Goal: Task Accomplishment & Management: Manage account settings

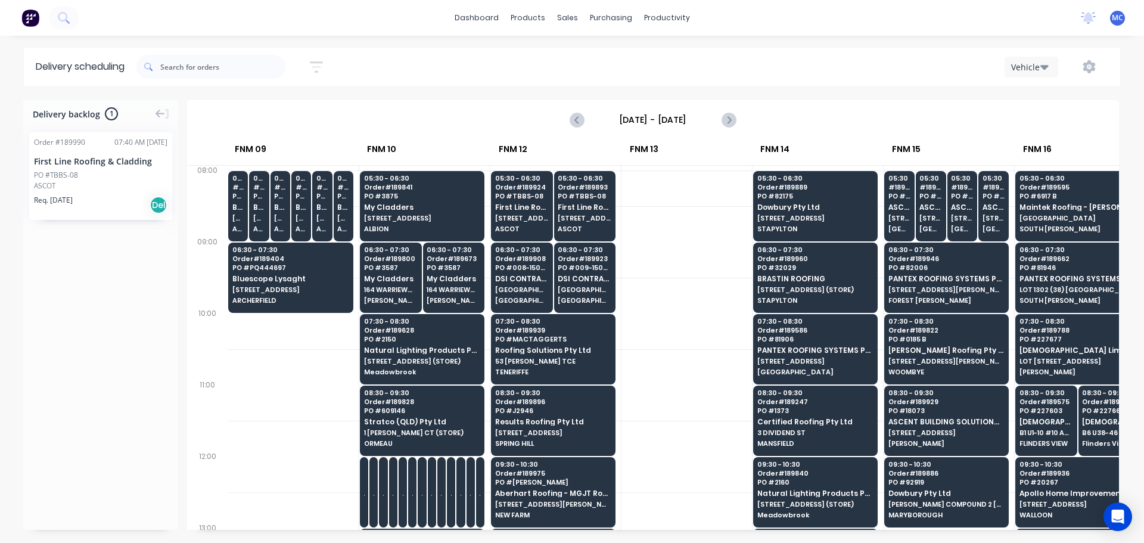
scroll to position [179, 960]
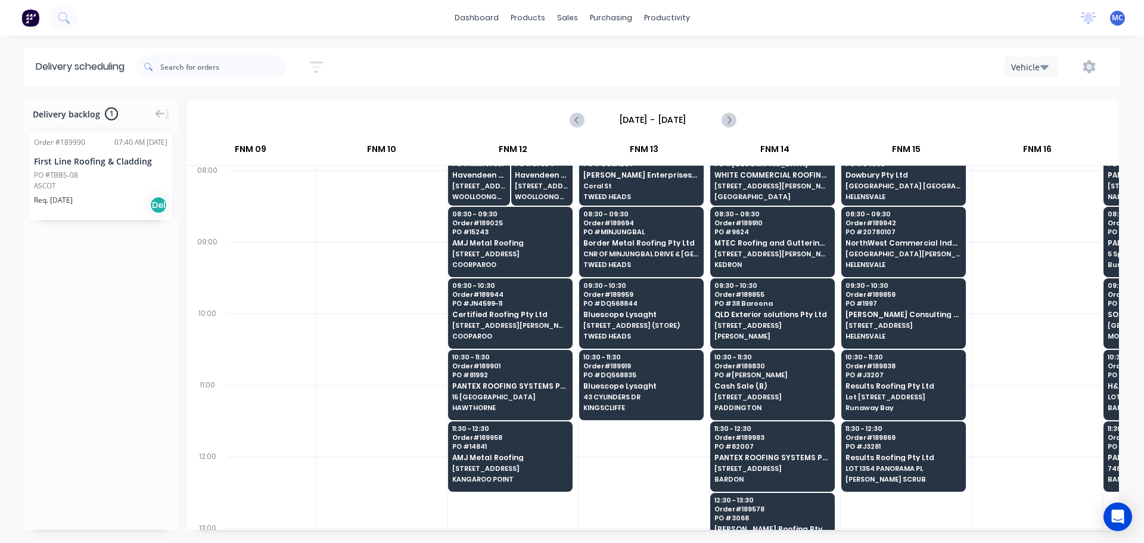
click at [322, 60] on icon "button" at bounding box center [316, 67] width 13 height 15
click at [259, 111] on input "[DATE] - [DATE]" at bounding box center [261, 112] width 111 height 18
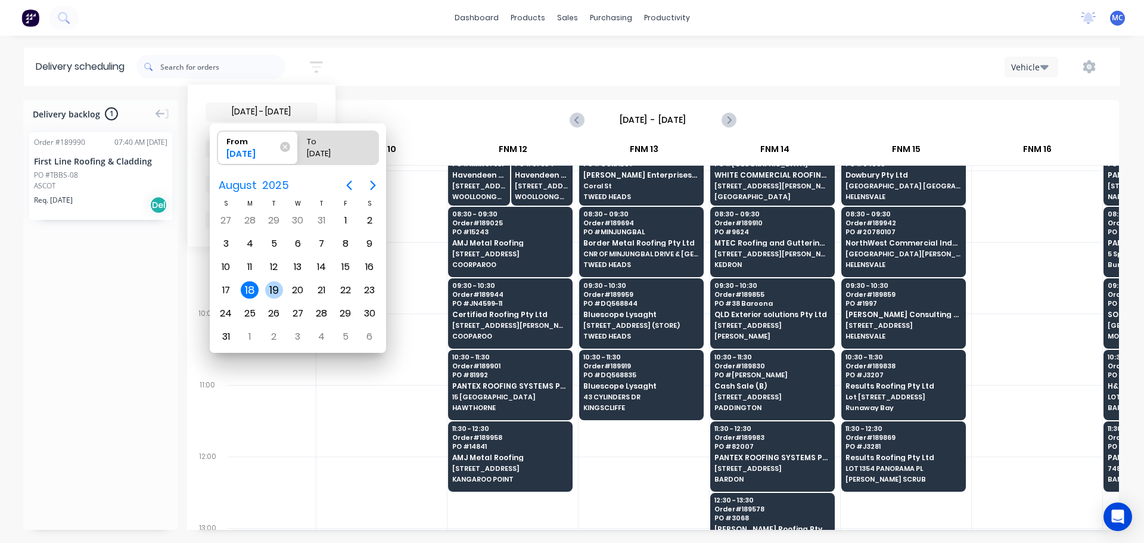
click at [275, 284] on div "19" at bounding box center [274, 290] width 18 height 18
type input "[DATE]"
radio input "false"
radio input "true"
click at [271, 288] on div "19" at bounding box center [274, 290] width 18 height 18
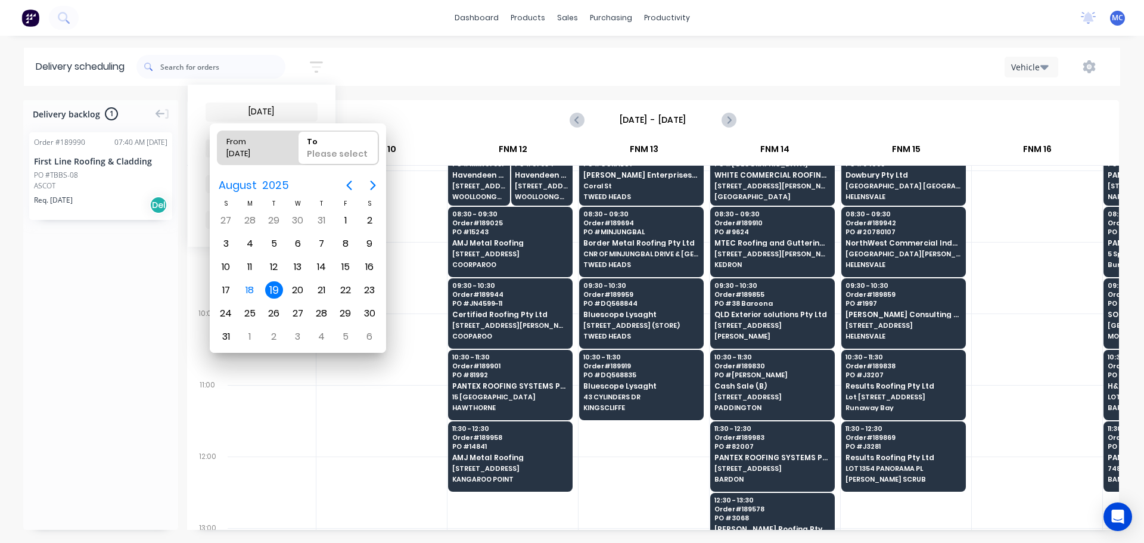
type input "[DATE] - [DATE]"
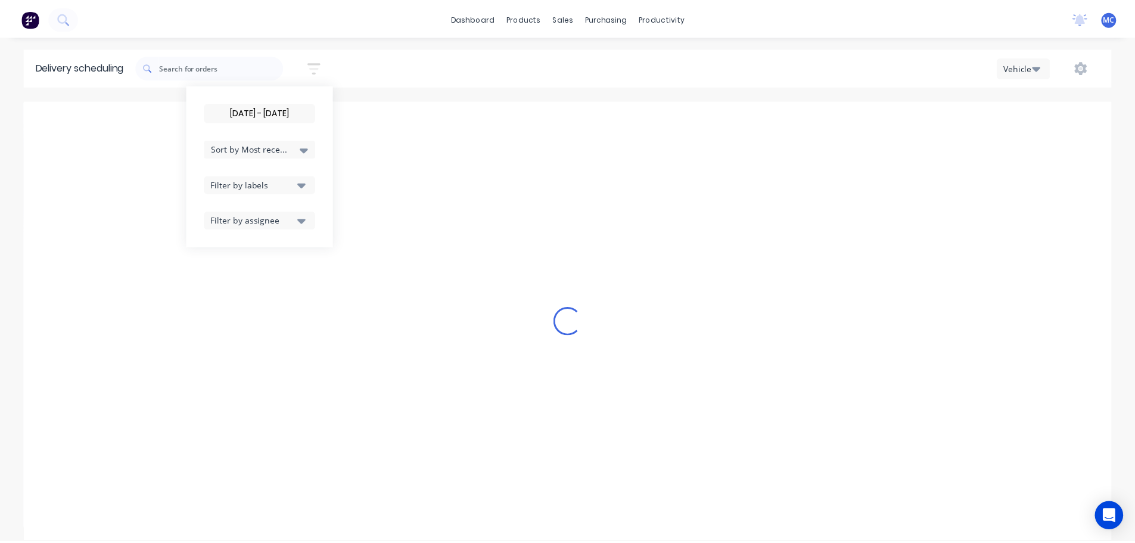
scroll to position [0, 1]
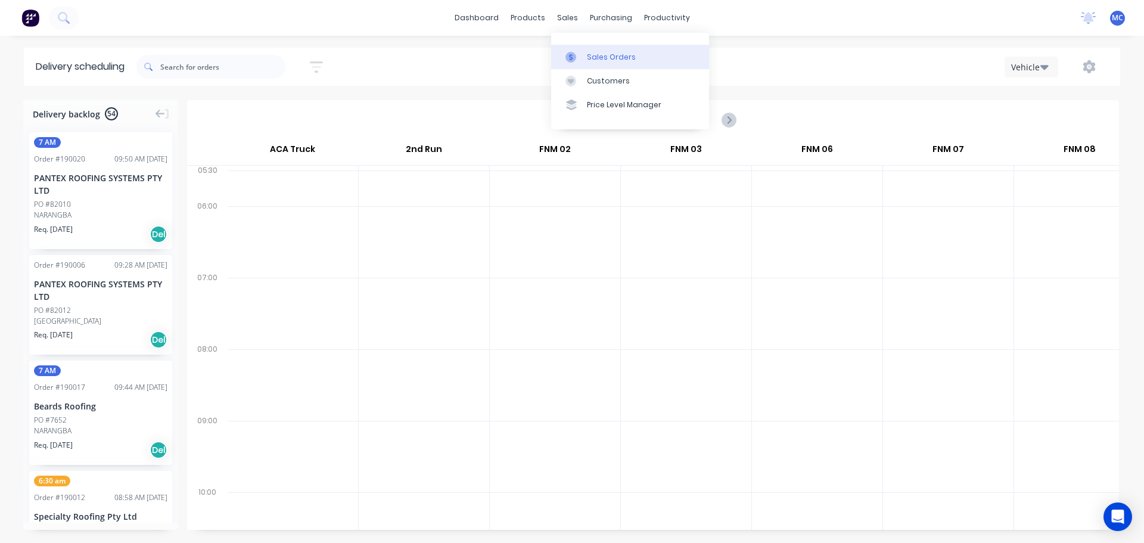
click at [610, 54] on div "Sales Orders" at bounding box center [611, 57] width 49 height 11
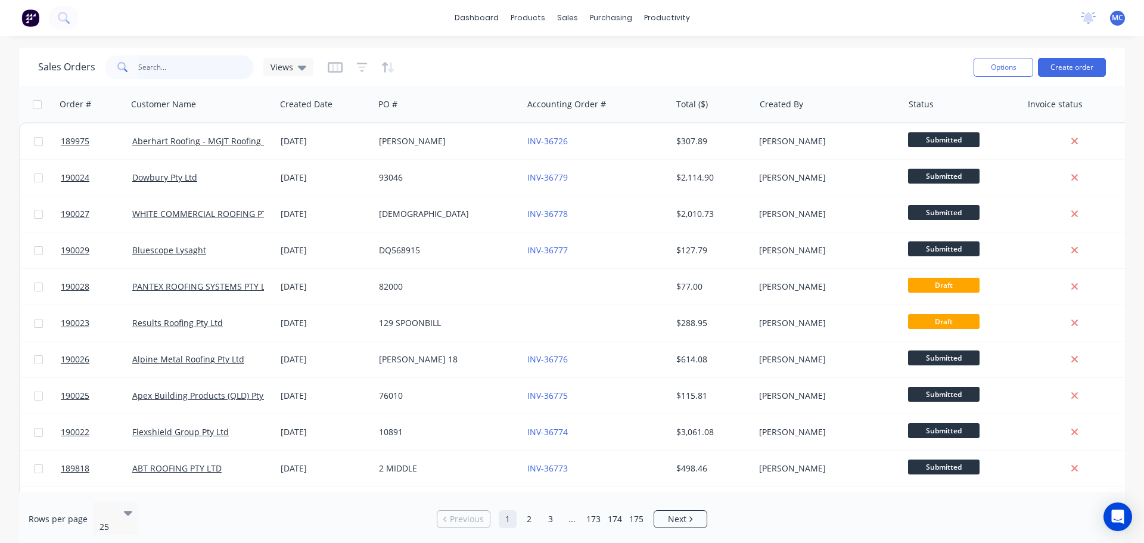
click at [157, 64] on input "text" at bounding box center [196, 67] width 116 height 24
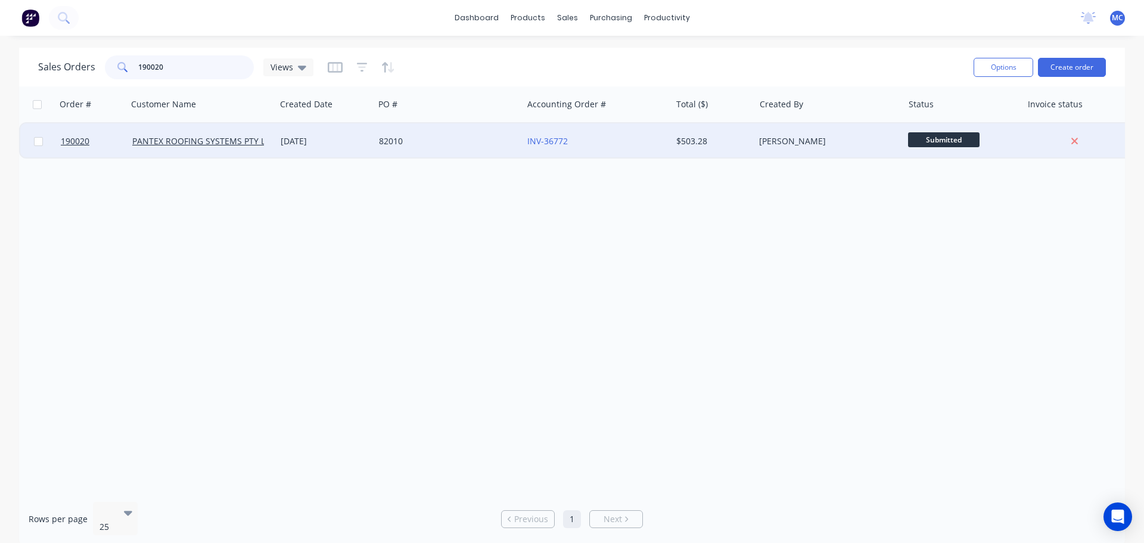
type input "190020"
click at [411, 140] on div "82010" at bounding box center [445, 141] width 132 height 12
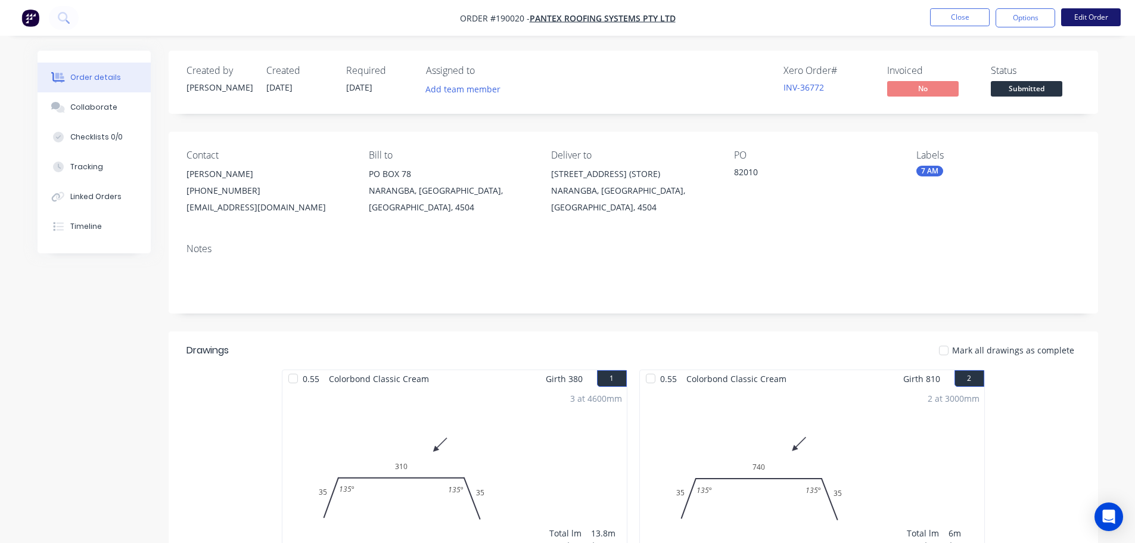
click at [1101, 18] on button "Edit Order" at bounding box center [1091, 17] width 60 height 18
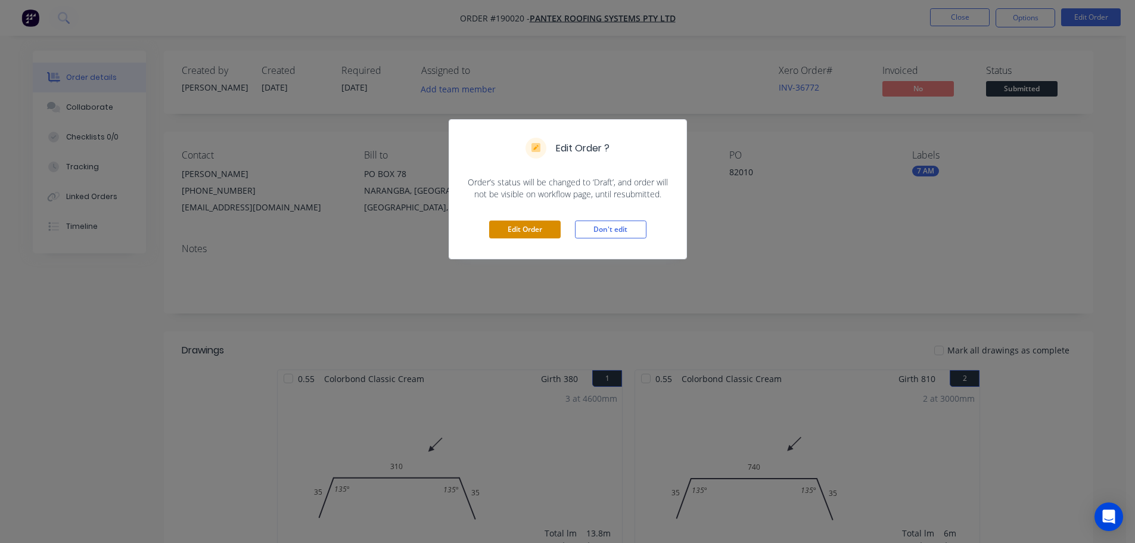
click at [525, 233] on button "Edit Order" at bounding box center [524, 229] width 71 height 18
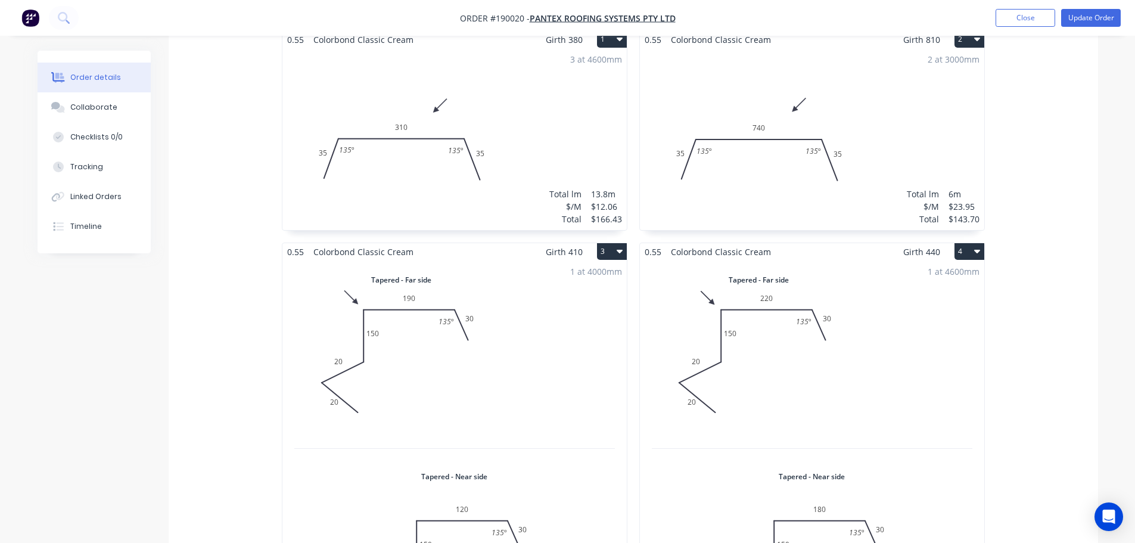
scroll to position [417, 0]
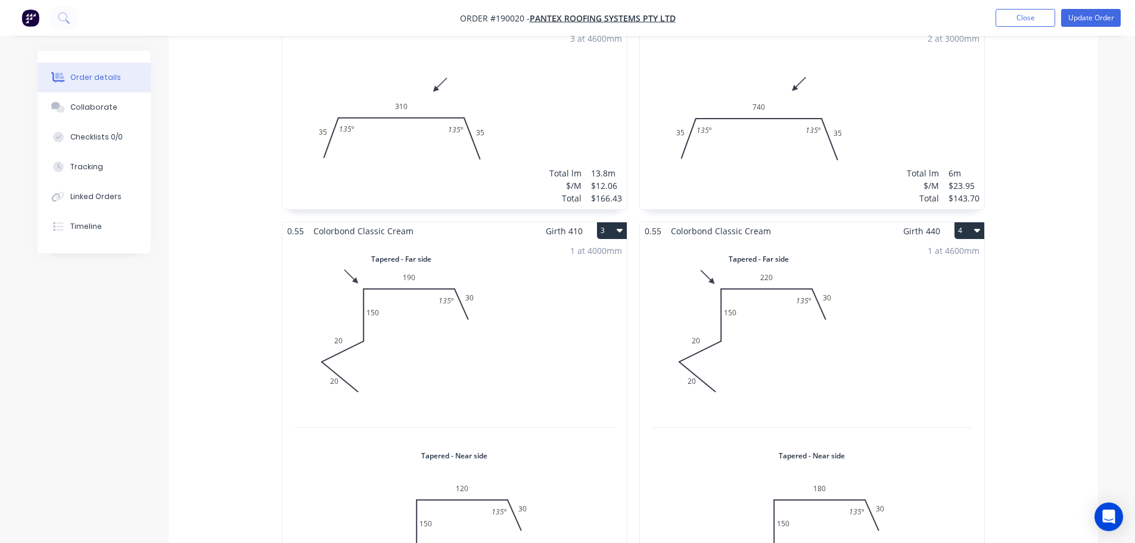
click at [384, 291] on div "1 at 4000mm Total lm $/M Total 4m $17.14 $68.56" at bounding box center [454, 436] width 344 height 393
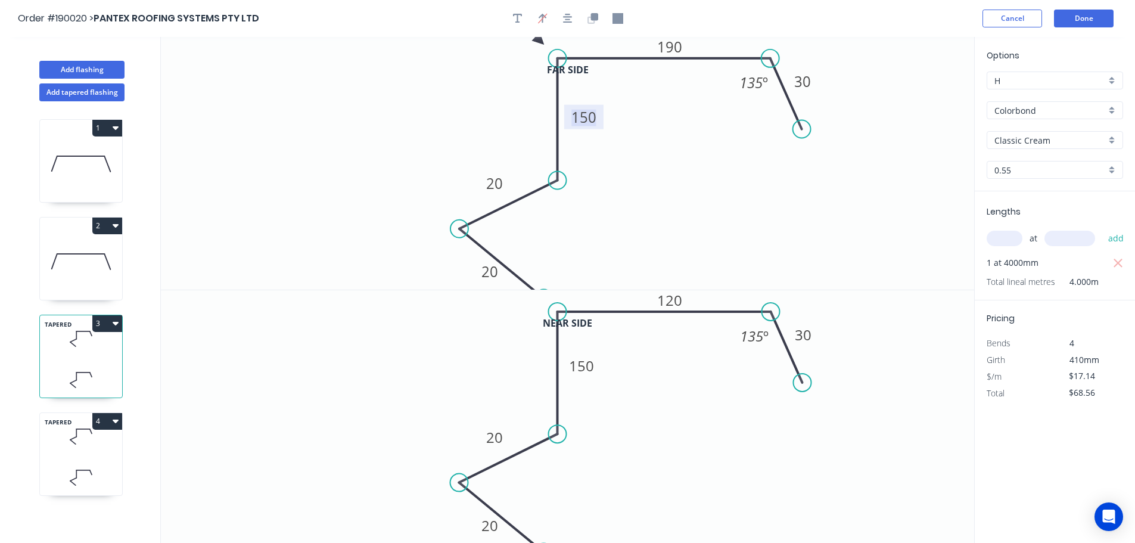
click at [587, 117] on tspan "150" at bounding box center [583, 117] width 25 height 20
click at [586, 367] on tspan "150" at bounding box center [581, 366] width 25 height 20
type input "$15.16"
type input "$60.64"
click at [88, 453] on icon at bounding box center [81, 436] width 82 height 35
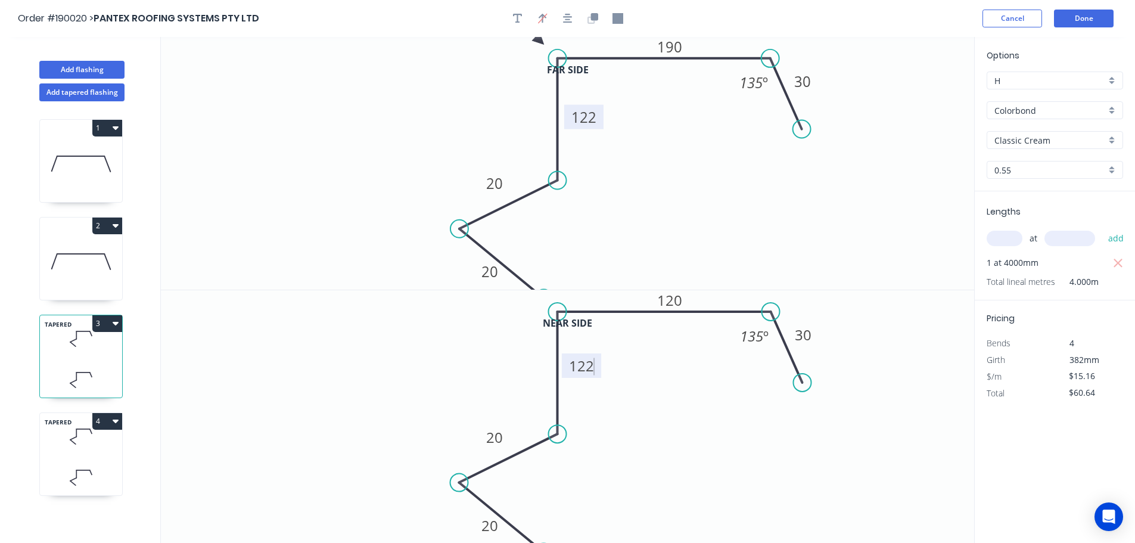
type input "$17.14"
type input "$78.84"
click at [589, 111] on tspan "150" at bounding box center [581, 112] width 25 height 20
click at [587, 368] on tspan "150" at bounding box center [585, 366] width 25 height 20
click at [1091, 17] on button "Done" at bounding box center [1084, 19] width 60 height 18
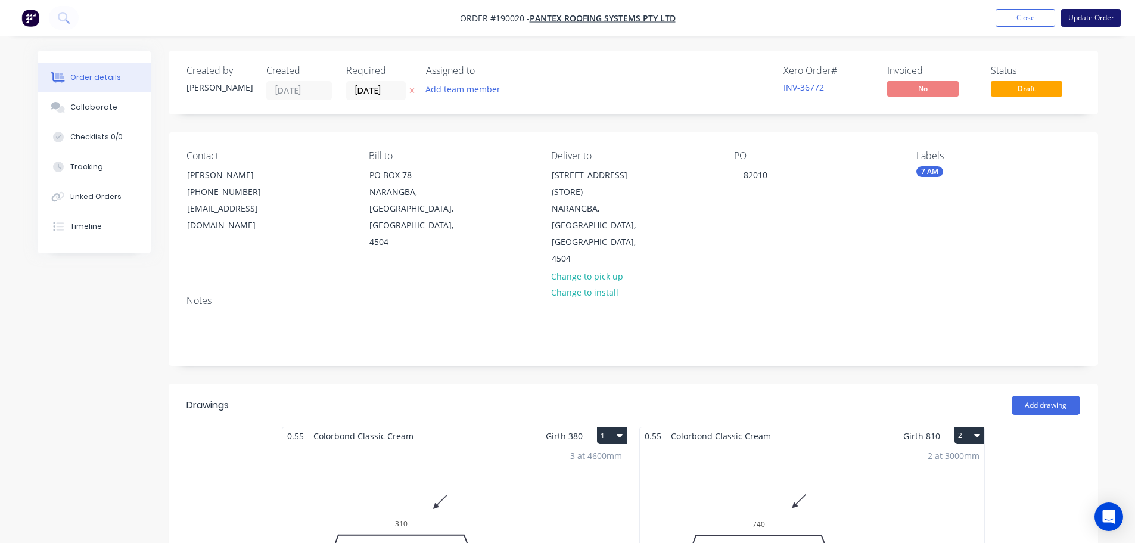
click at [1092, 17] on button "Update Order" at bounding box center [1091, 18] width 60 height 18
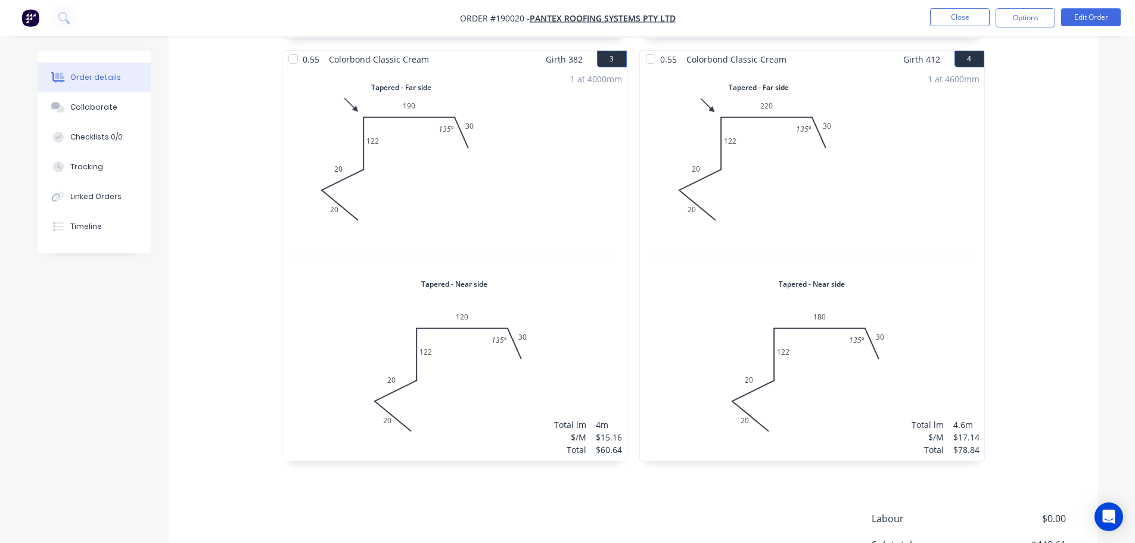
scroll to position [536, 0]
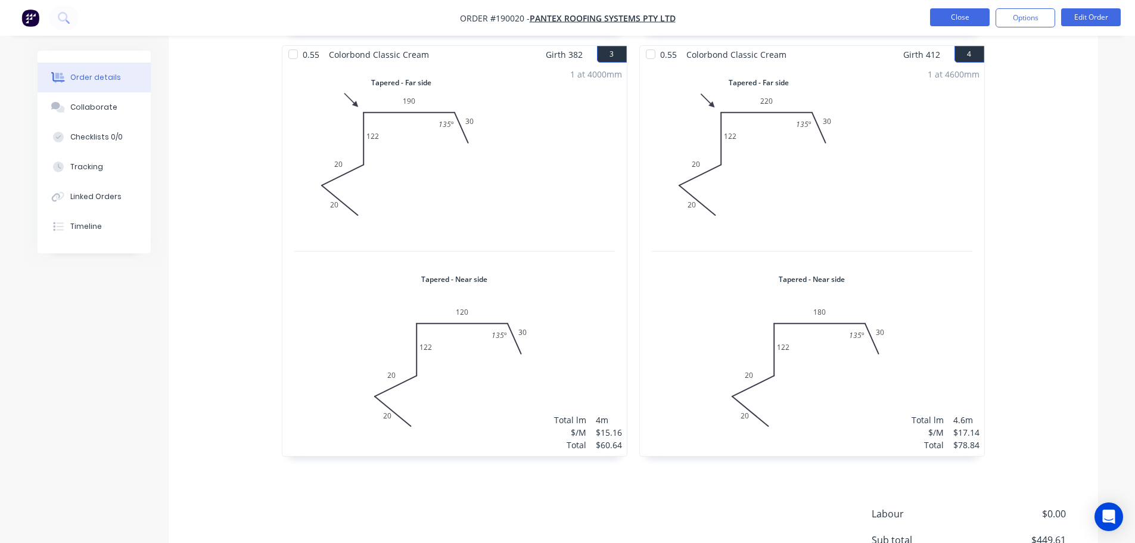
click at [956, 19] on button "Close" at bounding box center [960, 17] width 60 height 18
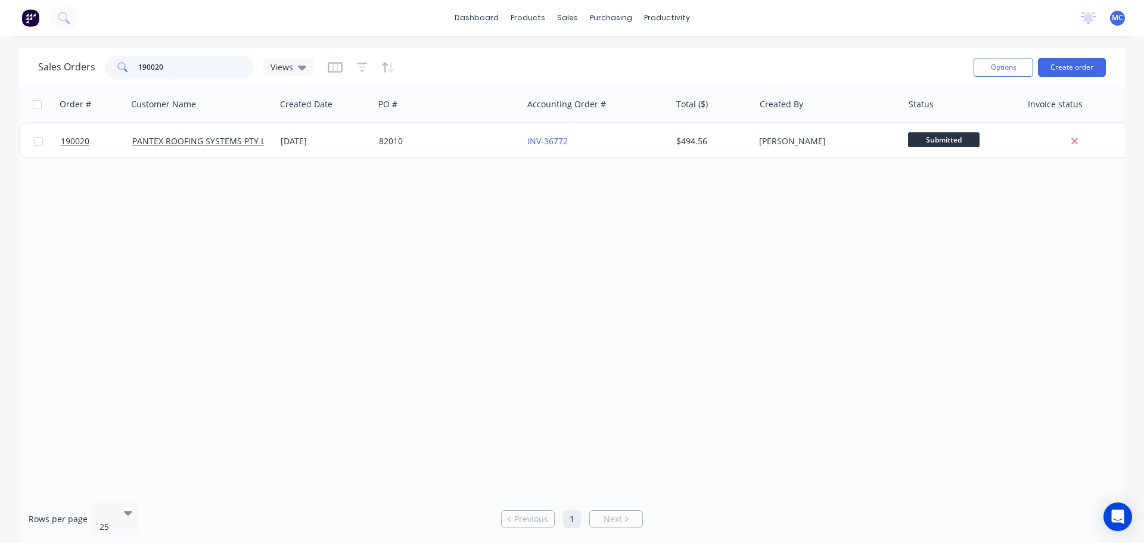
drag, startPoint x: 167, startPoint y: 65, endPoint x: 112, endPoint y: 67, distance: 55.5
click at [112, 67] on div "190020" at bounding box center [179, 67] width 149 height 24
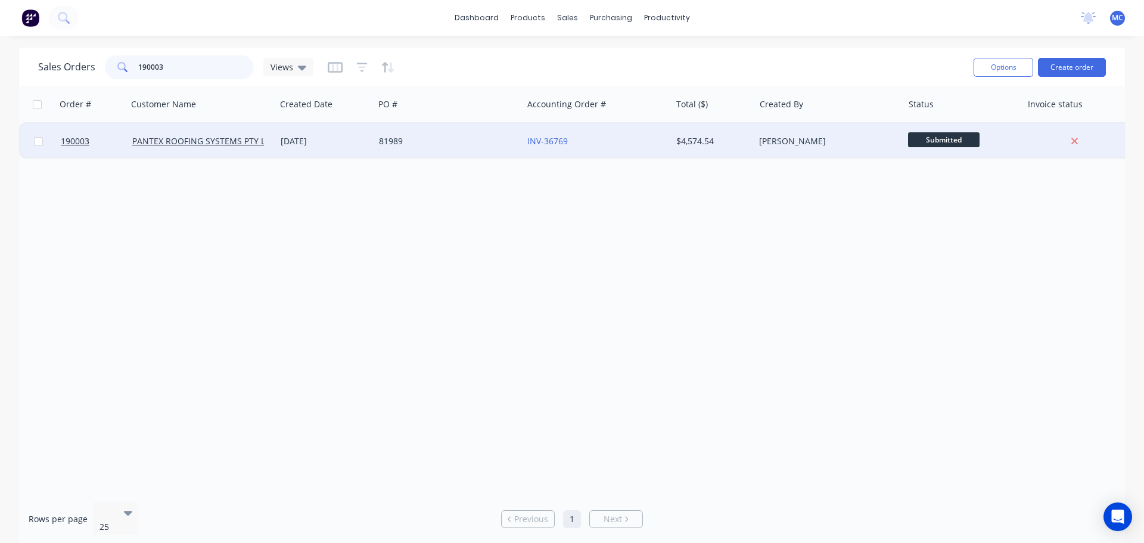
type input "190003"
click at [309, 144] on div "[DATE]" at bounding box center [325, 141] width 89 height 12
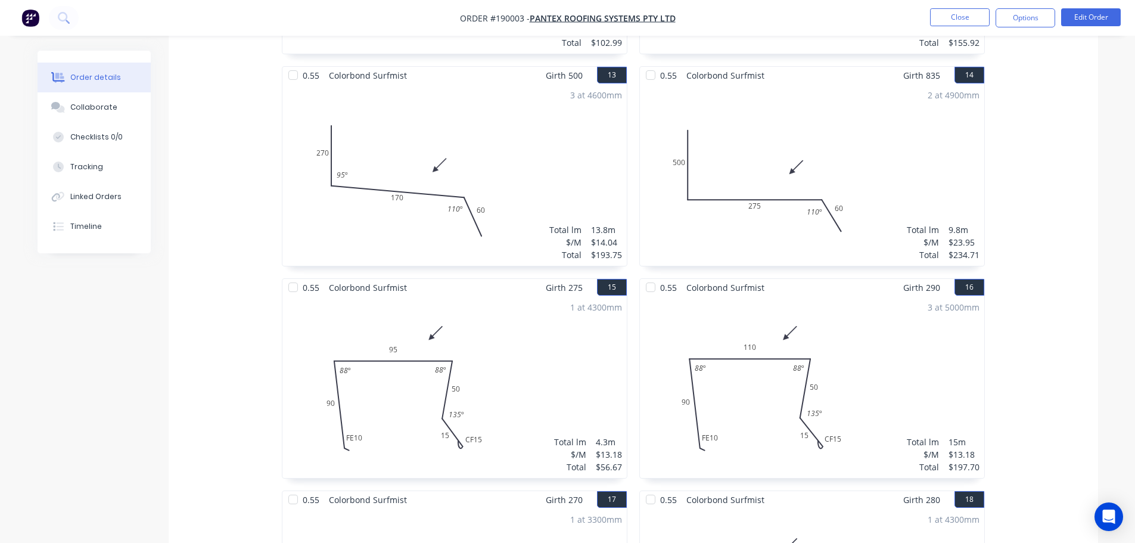
scroll to position [1549, 0]
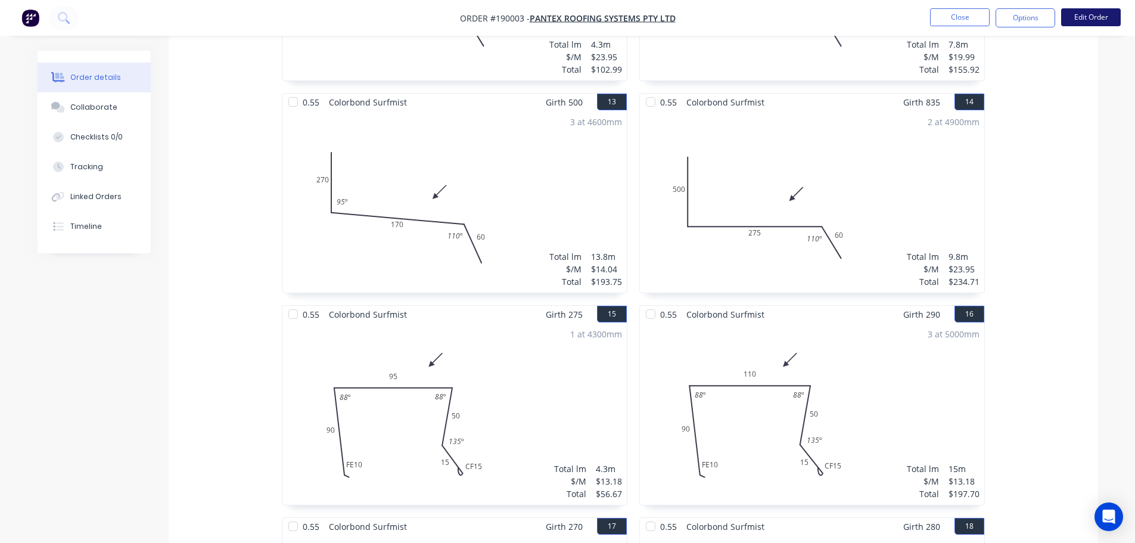
click at [1097, 15] on button "Edit Order" at bounding box center [1091, 17] width 60 height 18
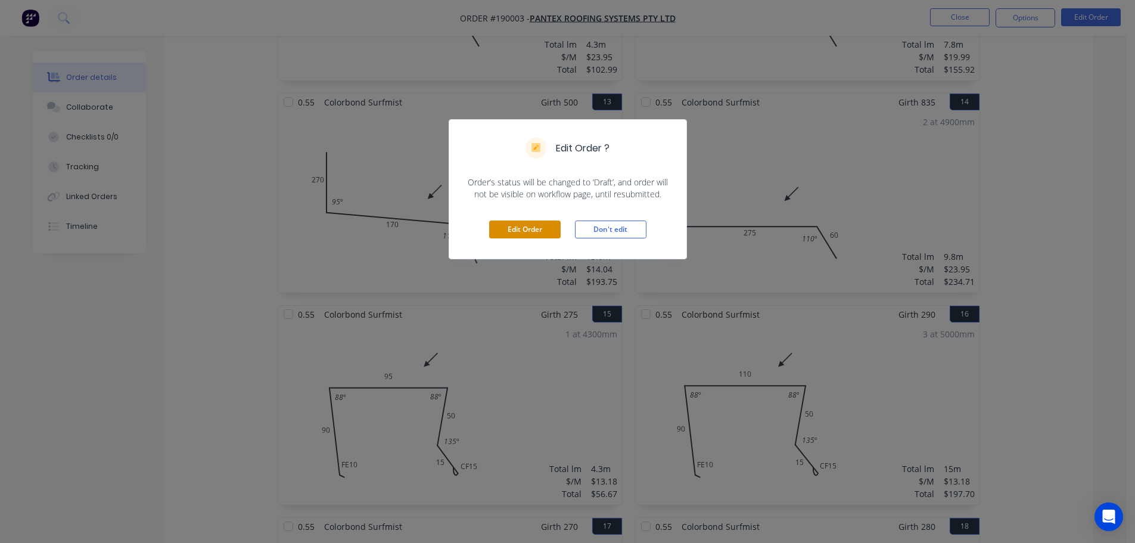
click at [503, 229] on button "Edit Order" at bounding box center [524, 229] width 71 height 18
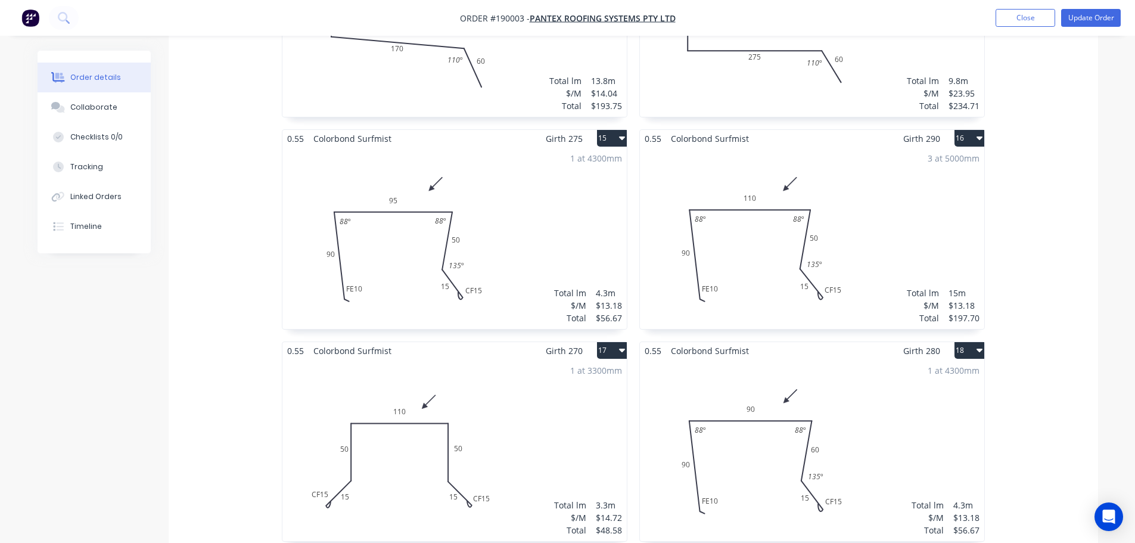
scroll to position [1728, 0]
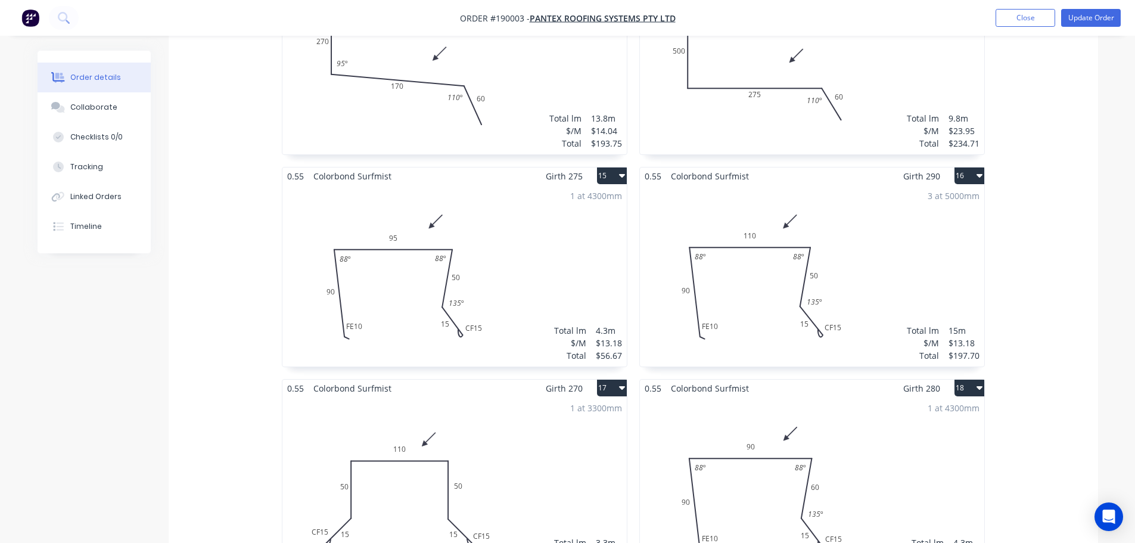
click at [389, 291] on div "1 at 4300mm Total lm $/M Total 4.3m $13.18 $56.67" at bounding box center [454, 276] width 344 height 182
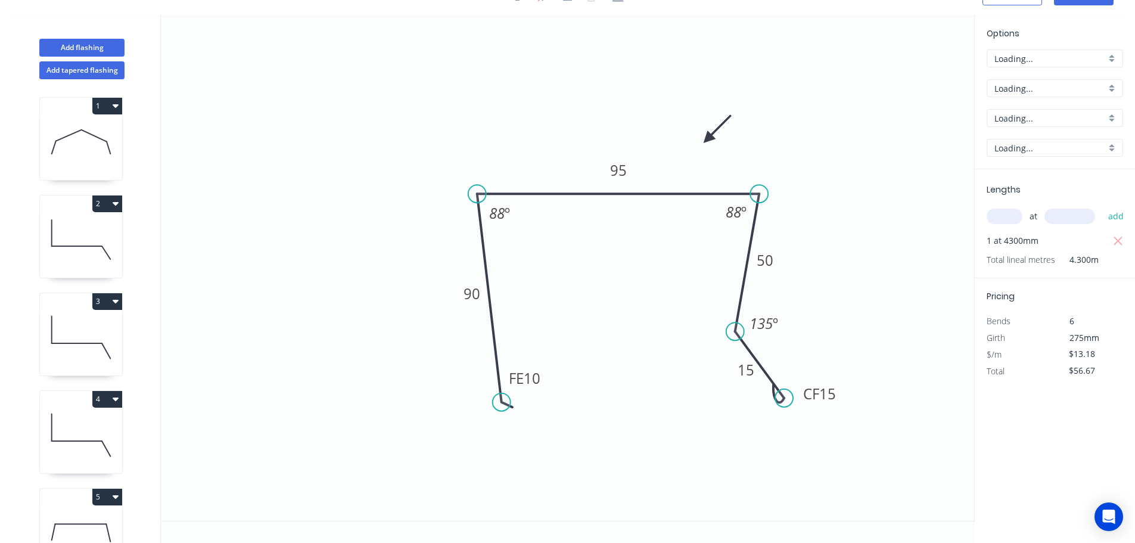
scroll to position [22, 0]
click at [474, 298] on tspan "90" at bounding box center [472, 294] width 17 height 20
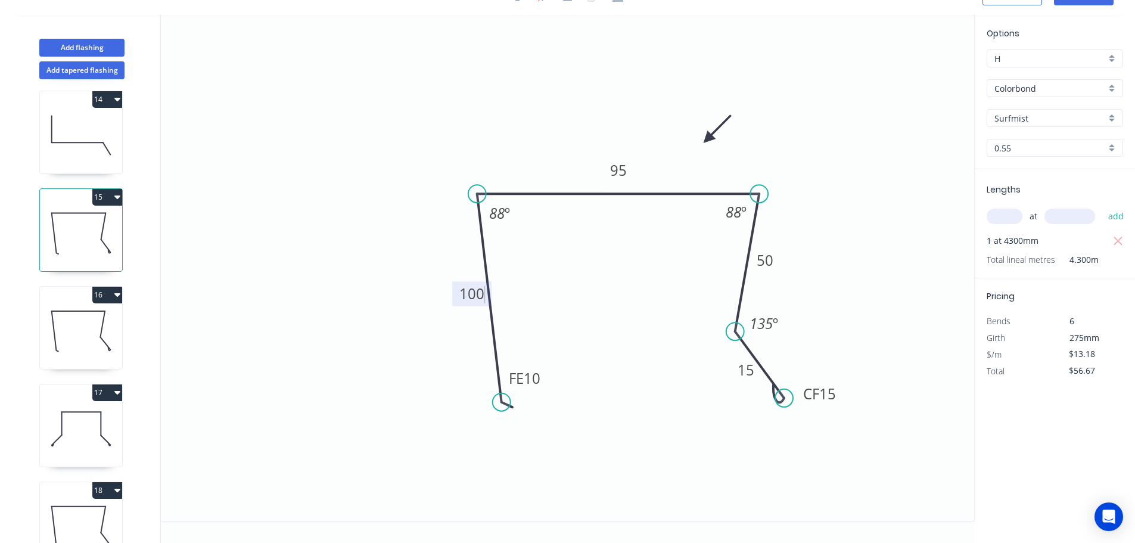
scroll to position [1311, 0]
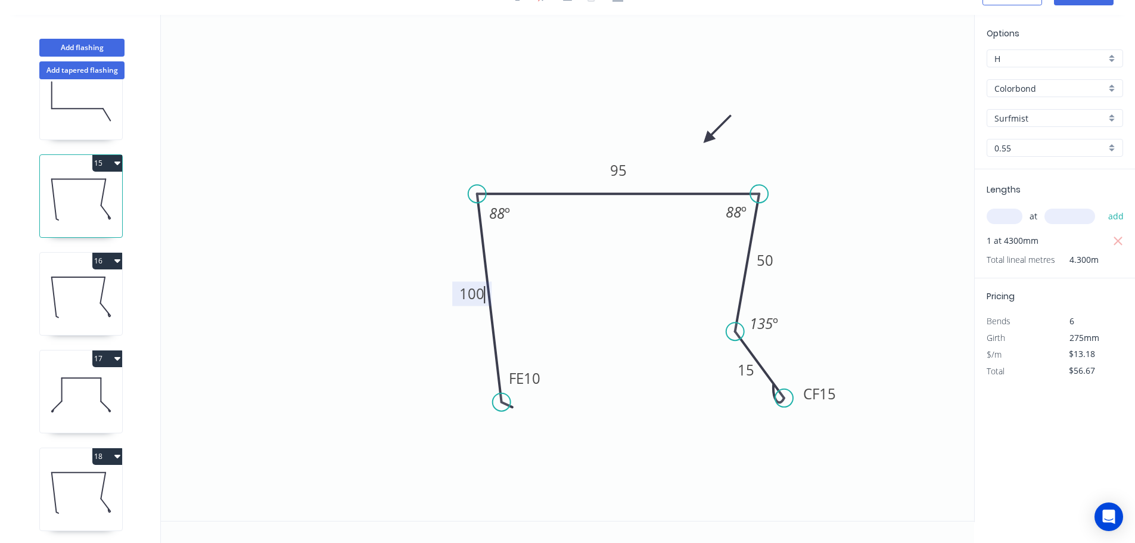
click at [77, 297] on icon at bounding box center [81, 297] width 82 height 76
click at [471, 293] on tspan "90" at bounding box center [469, 294] width 17 height 20
click at [83, 477] on icon at bounding box center [81, 492] width 82 height 76
type input "$56.67"
click at [470, 290] on tspan "90" at bounding box center [470, 294] width 17 height 20
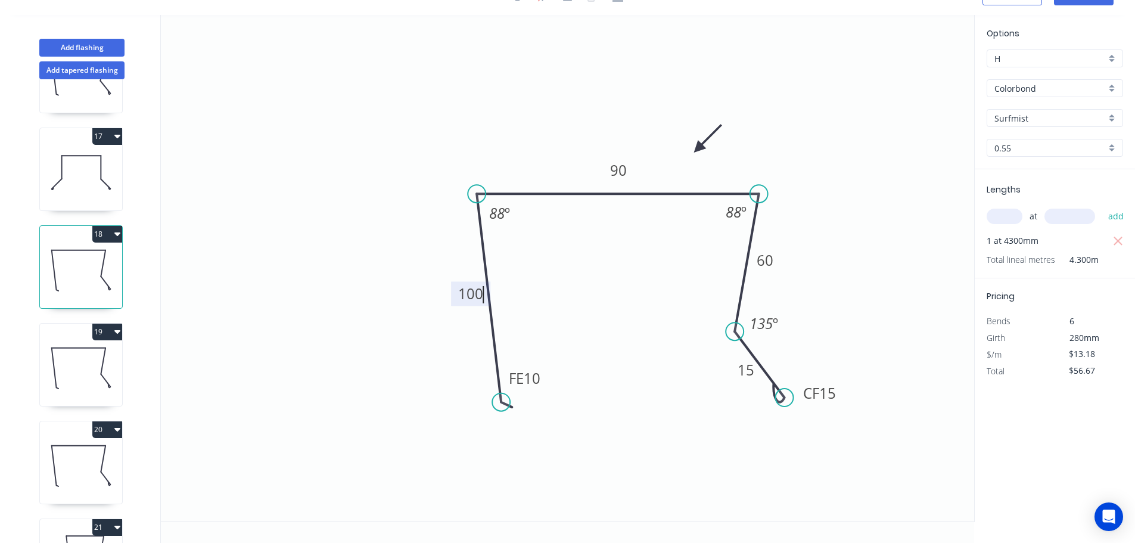
scroll to position [1668, 0]
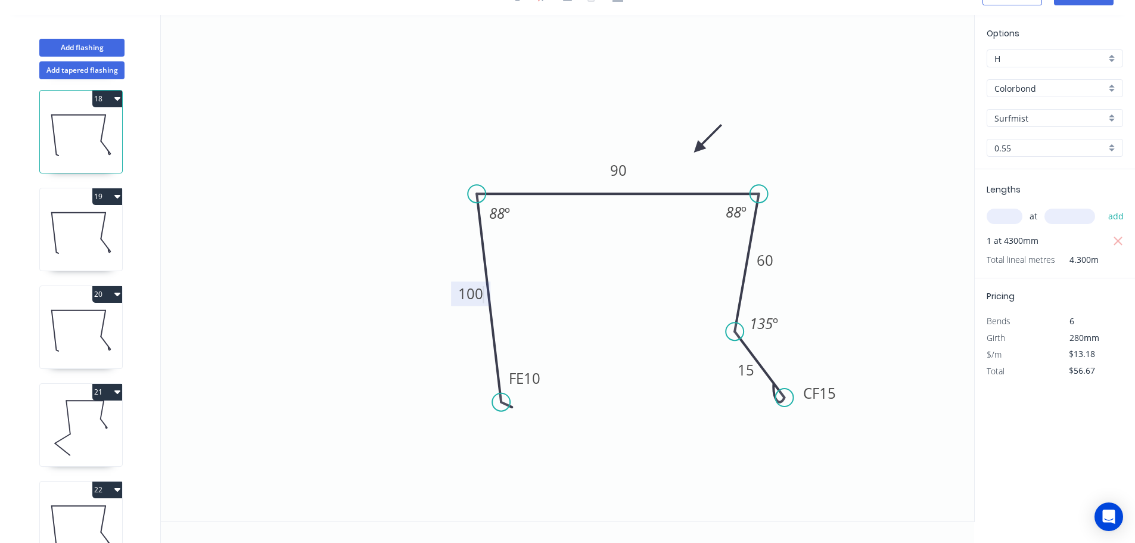
click at [76, 237] on icon at bounding box center [81, 232] width 82 height 76
type input "$15.16"
type input "$177.37"
click at [472, 294] on tspan "90" at bounding box center [470, 294] width 17 height 20
click at [77, 326] on icon at bounding box center [81, 330] width 82 height 76
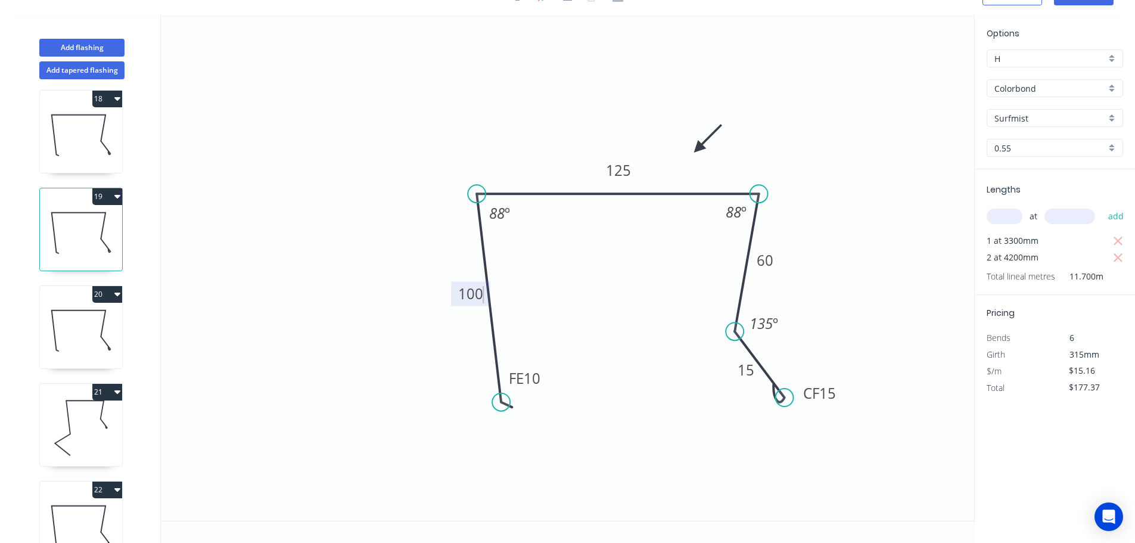
type input "$13.18"
click at [474, 293] on tspan "90" at bounding box center [470, 294] width 17 height 20
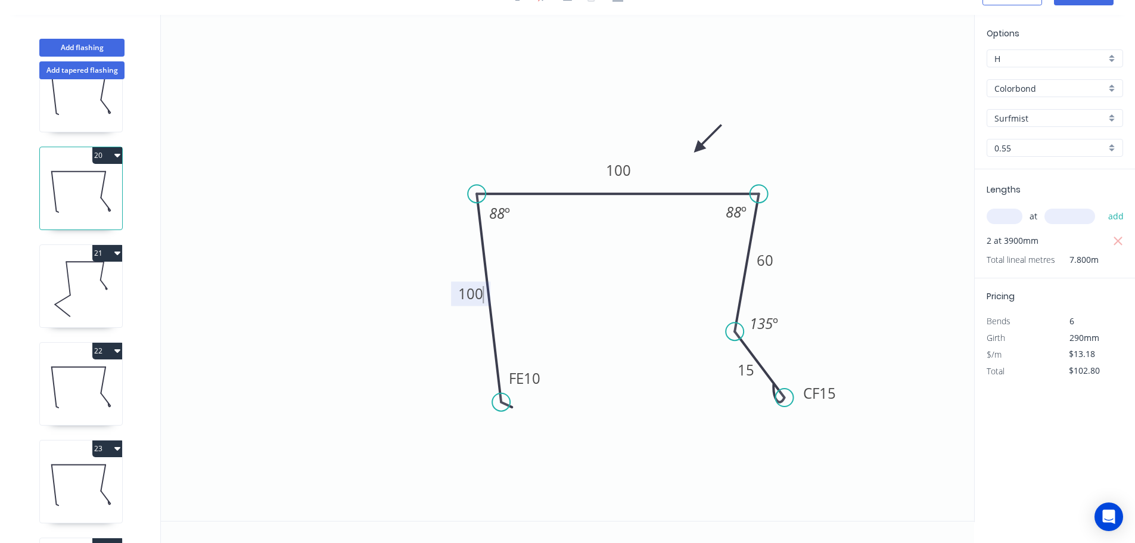
scroll to position [1907, 0]
click at [67, 288] on icon at bounding box center [81, 287] width 82 height 76
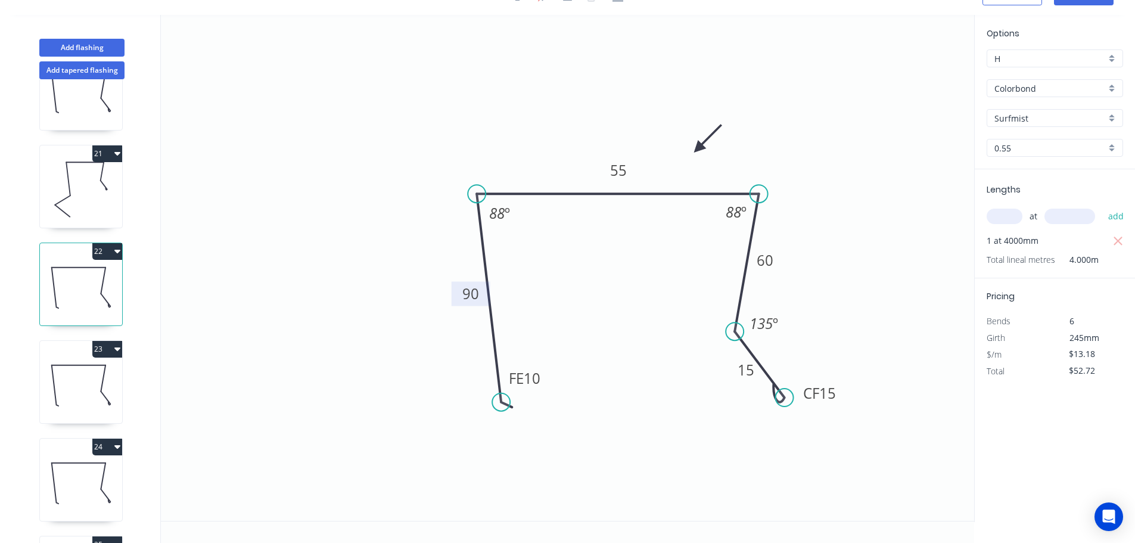
click at [472, 294] on tspan "90" at bounding box center [470, 294] width 17 height 20
click at [83, 384] on icon at bounding box center [81, 385] width 82 height 76
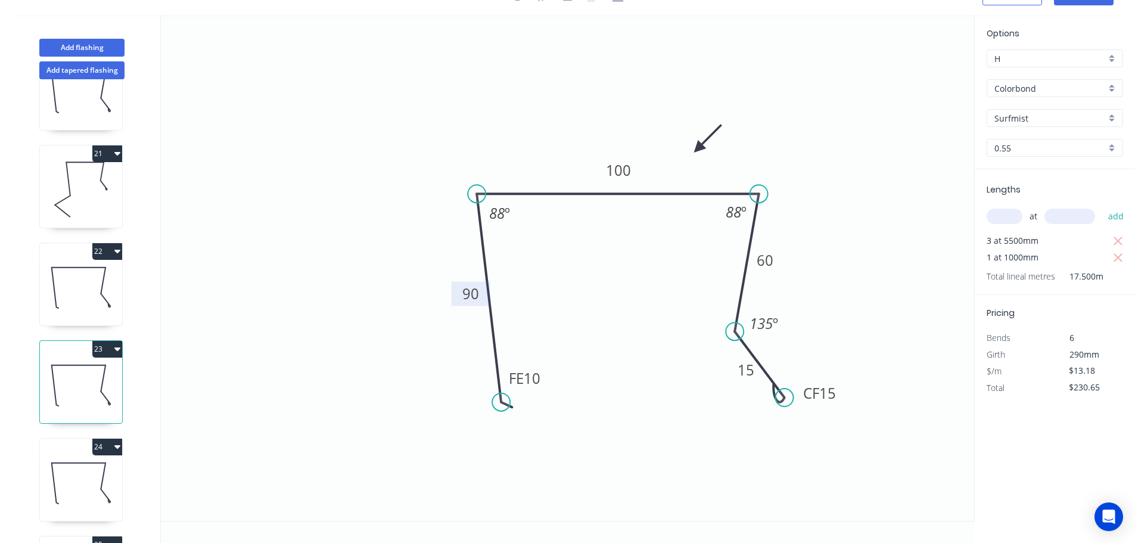
click at [474, 293] on tspan "90" at bounding box center [470, 294] width 17 height 20
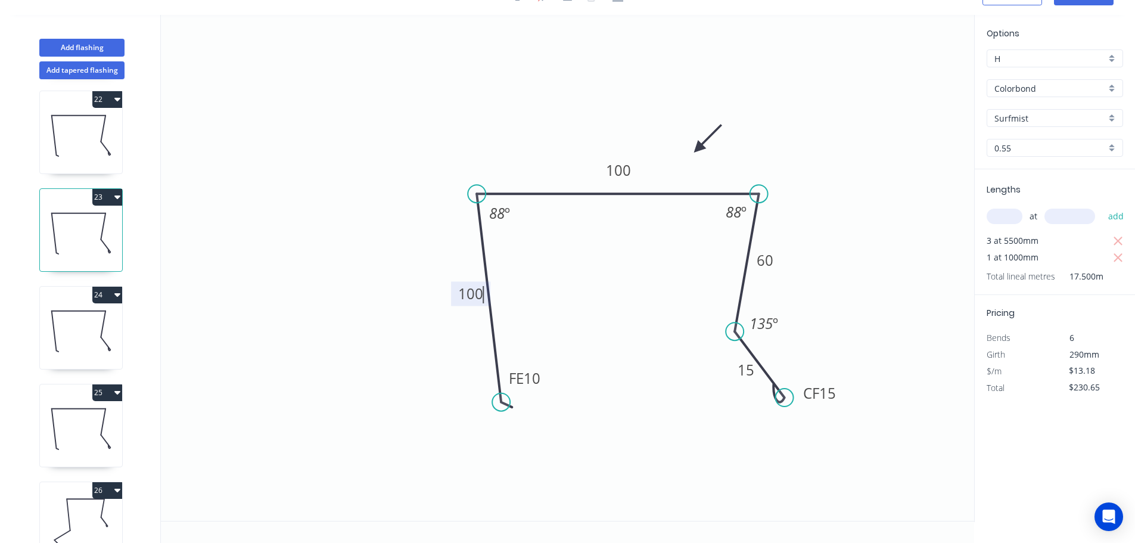
scroll to position [2085, 0]
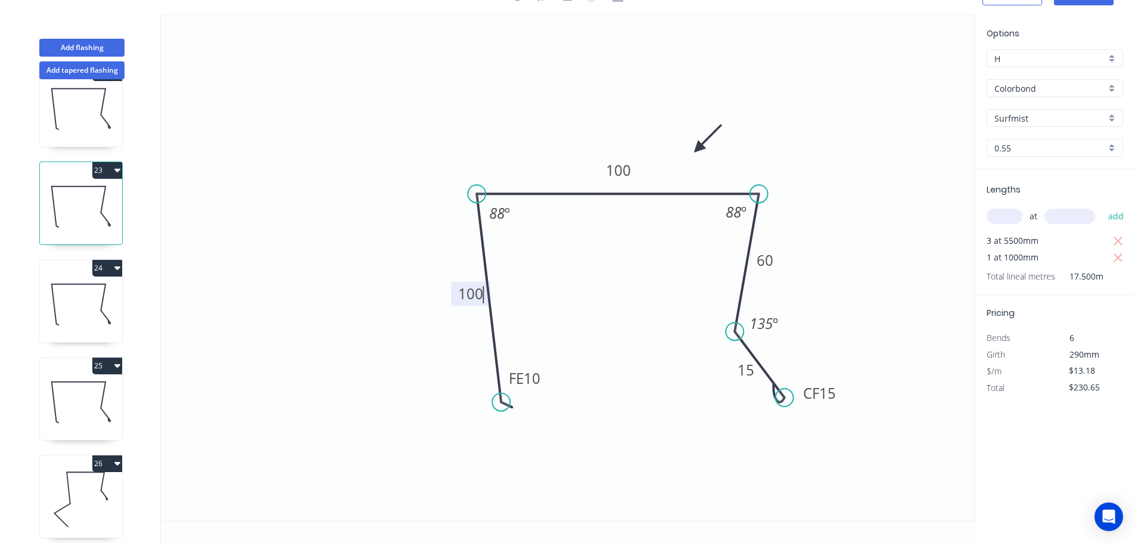
click at [71, 302] on icon at bounding box center [81, 304] width 82 height 76
click at [472, 292] on tspan "90" at bounding box center [470, 294] width 17 height 20
click at [83, 394] on icon at bounding box center [81, 401] width 82 height 76
click at [472, 295] on tspan "90" at bounding box center [470, 294] width 17 height 20
click at [78, 299] on icon at bounding box center [81, 304] width 82 height 76
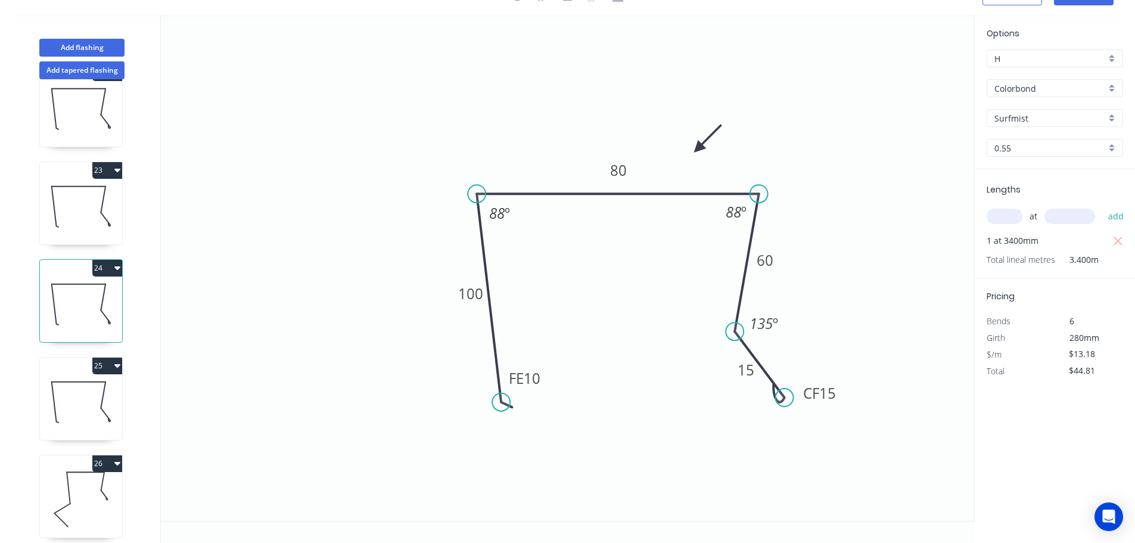
click at [69, 400] on icon at bounding box center [81, 401] width 82 height 76
type input "$152.89"
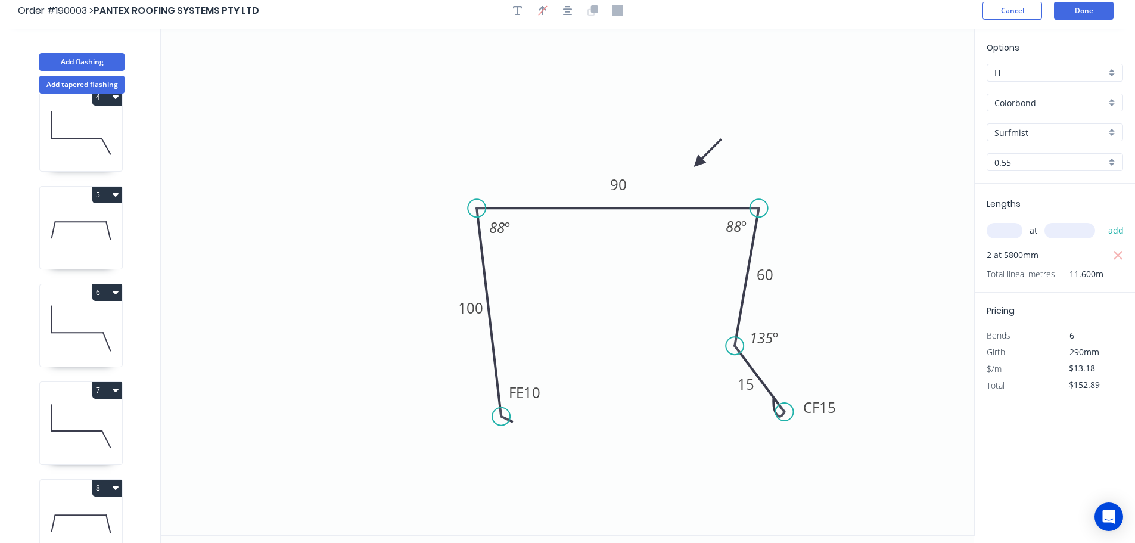
scroll to position [0, 0]
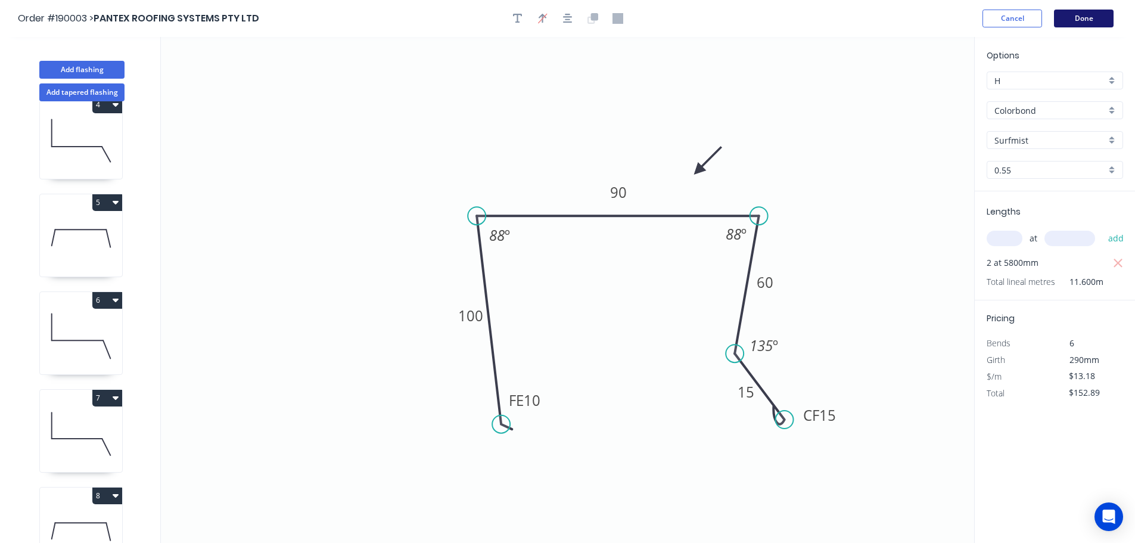
click at [1089, 15] on button "Done" at bounding box center [1084, 19] width 60 height 18
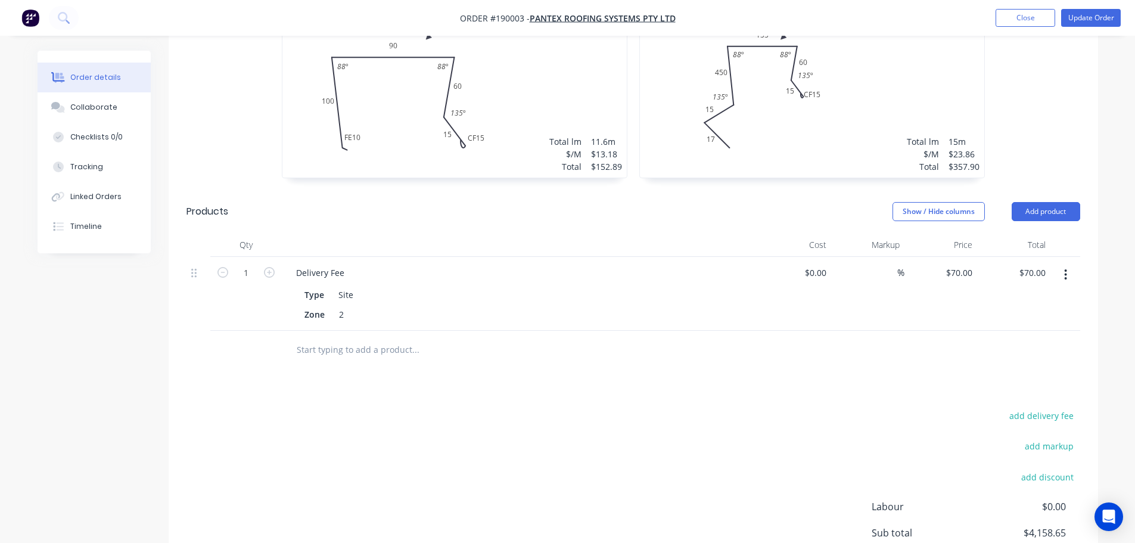
scroll to position [2979, 0]
click at [1102, 17] on button "Update Order" at bounding box center [1091, 18] width 60 height 18
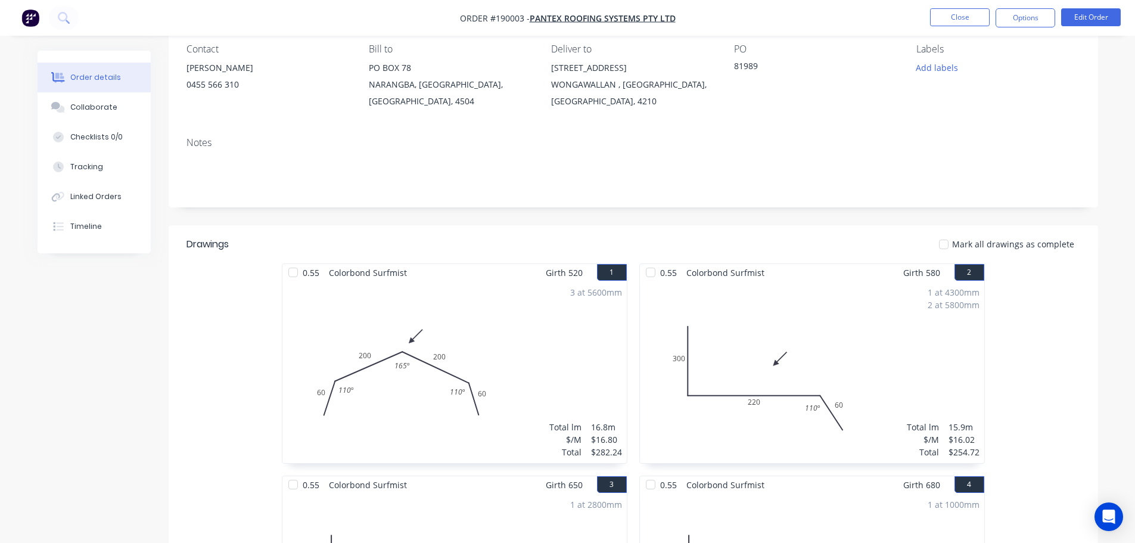
scroll to position [298, 0]
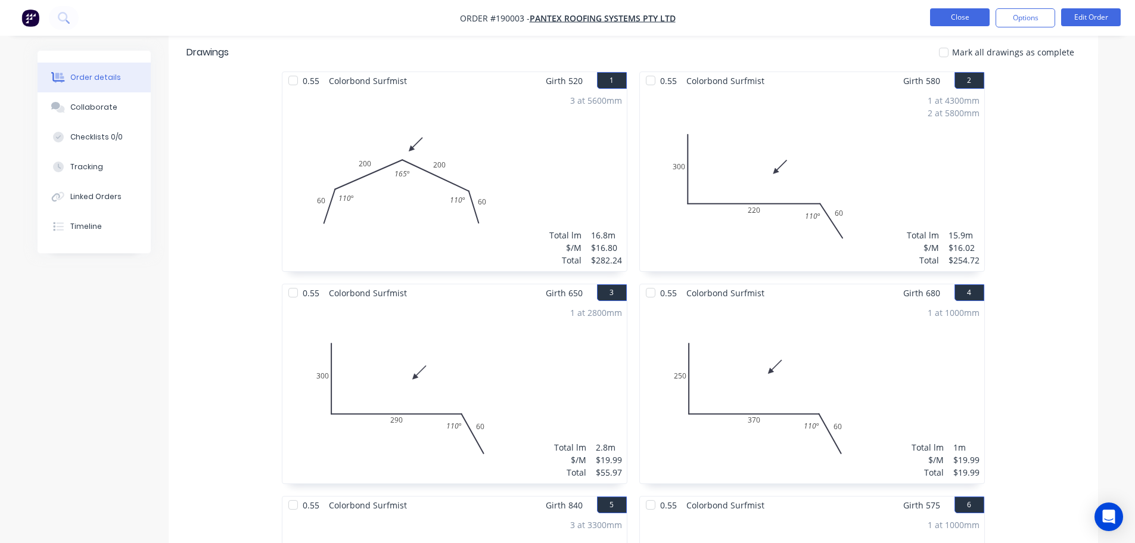
click at [952, 16] on button "Close" at bounding box center [960, 17] width 60 height 18
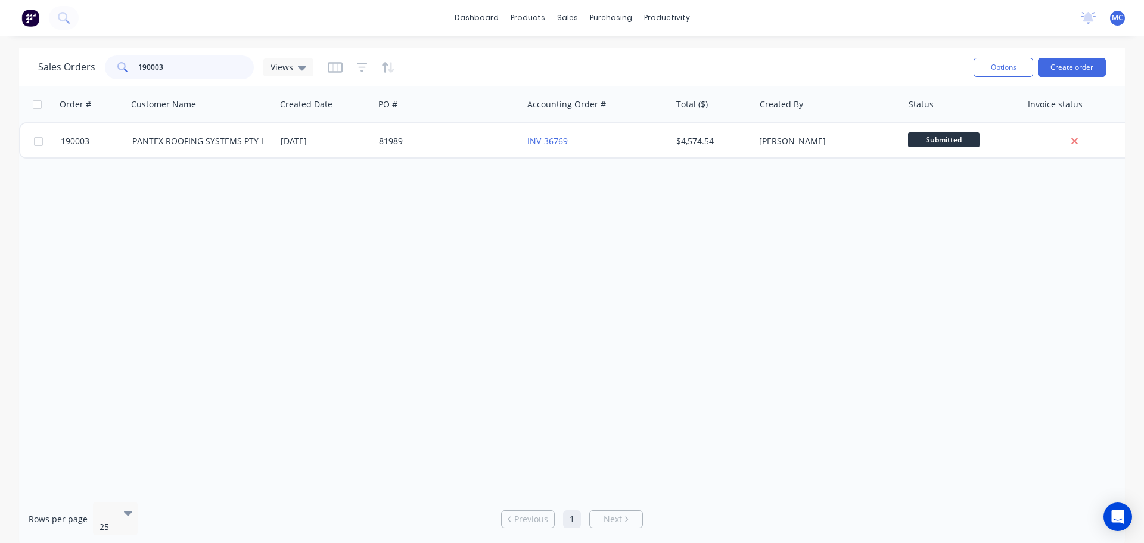
drag, startPoint x: 176, startPoint y: 64, endPoint x: 6, endPoint y: 66, distance: 170.4
click at [28, 66] on div "Sales Orders 190003 Views Options Create order" at bounding box center [572, 67] width 1106 height 39
type input "189993"
drag, startPoint x: 1143, startPoint y: 336, endPoint x: 1097, endPoint y: 400, distance: 79.4
click at [1143, 365] on div "Sales Orders 189993 Views Options Create order Order # Customer Name Created Da…" at bounding box center [572, 297] width 1144 height 498
